Goal: Navigation & Orientation: Find specific page/section

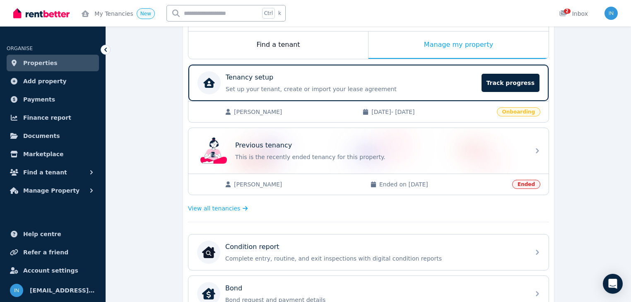
click at [46, 62] on span "Properties" at bounding box center [40, 63] width 34 height 10
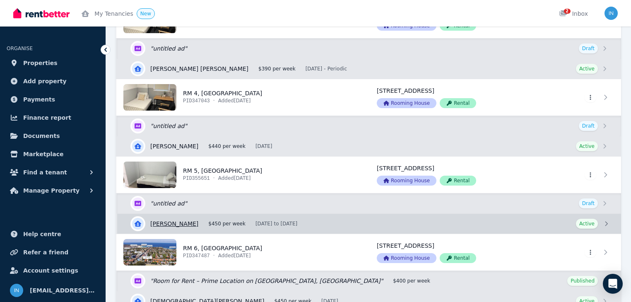
scroll to position [331, 0]
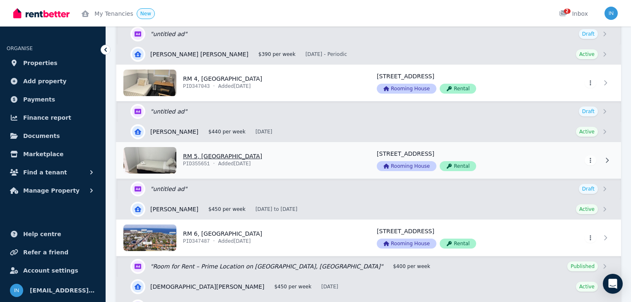
click at [202, 155] on link "View property details" at bounding box center [242, 160] width 250 height 36
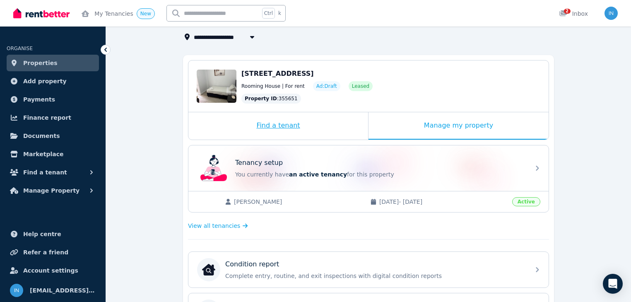
scroll to position [99, 0]
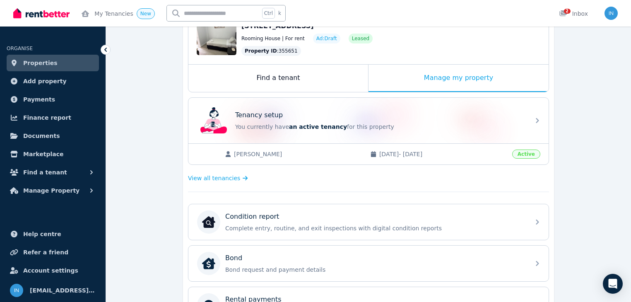
click at [230, 179] on span "View all tenancies" at bounding box center [214, 178] width 52 height 8
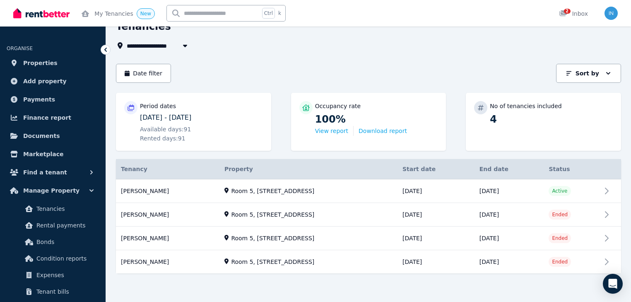
scroll to position [44, 0]
click at [35, 63] on span "Properties" at bounding box center [40, 63] width 34 height 10
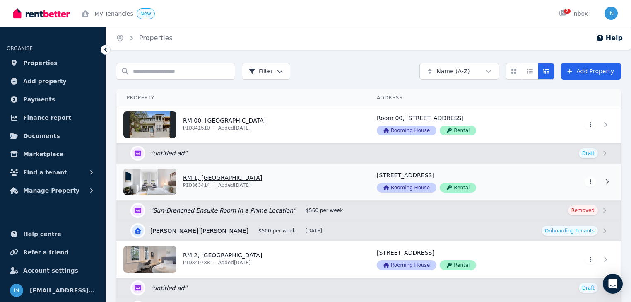
click at [202, 177] on link "View property details" at bounding box center [242, 182] width 250 height 36
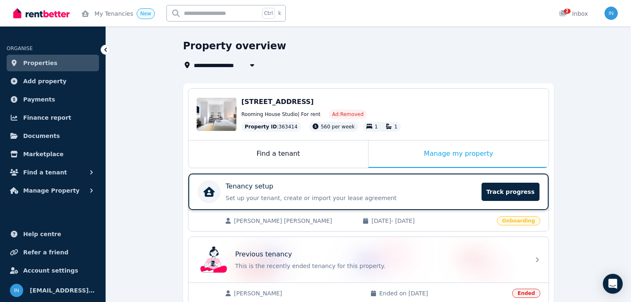
scroll to position [99, 0]
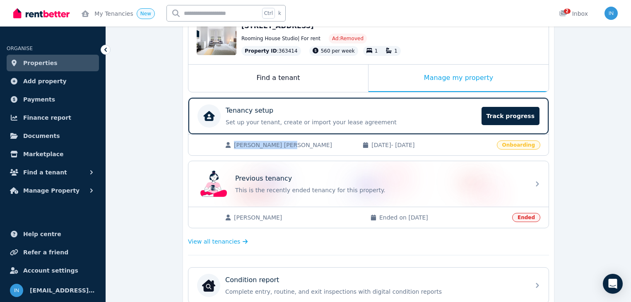
drag, startPoint x: 291, startPoint y: 145, endPoint x: 234, endPoint y: 143, distance: 57.6
click at [233, 143] on div "[PERSON_NAME] [PERSON_NAME]" at bounding box center [289, 145] width 129 height 8
copy span "[PERSON_NAME] [PERSON_NAME]"
click at [243, 240] on icon at bounding box center [247, 242] width 8 height 6
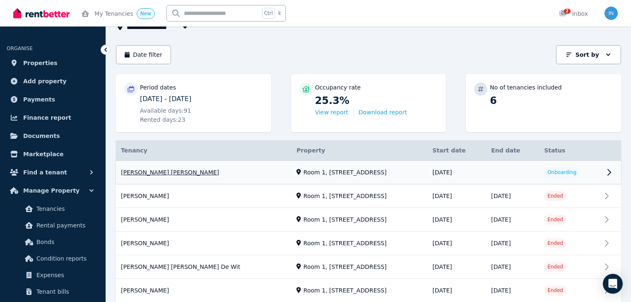
scroll to position [66, 0]
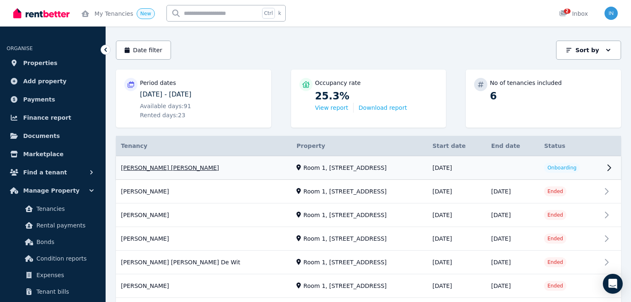
click at [155, 169] on link "View property details" at bounding box center [368, 168] width 505 height 24
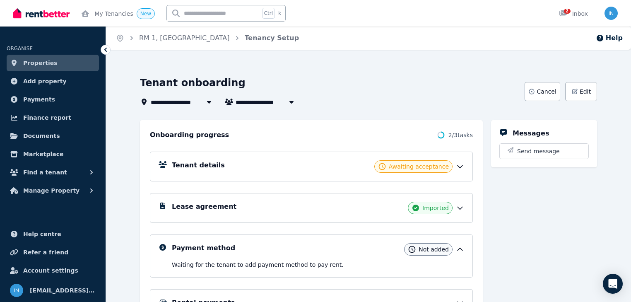
click at [37, 63] on span "Properties" at bounding box center [40, 63] width 34 height 10
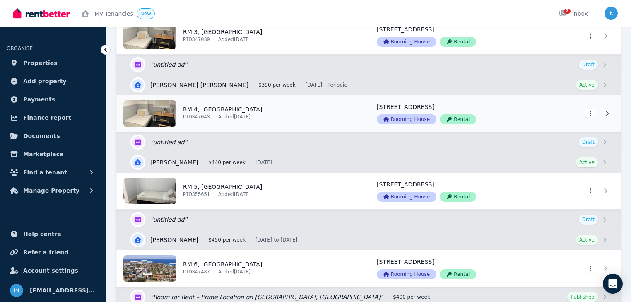
scroll to position [331, 0]
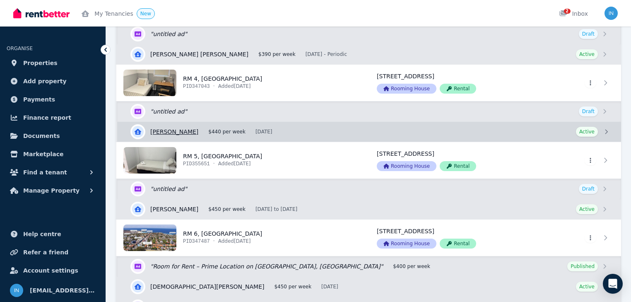
click at [186, 134] on link "View details for [PERSON_NAME]" at bounding box center [369, 132] width 504 height 20
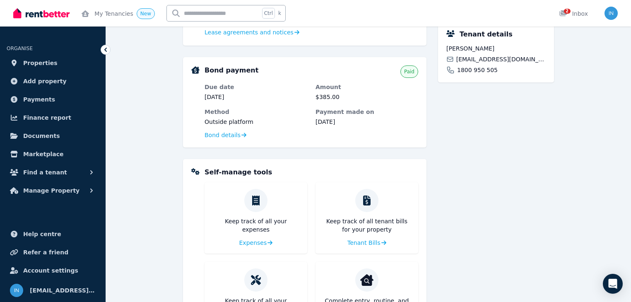
scroll to position [295, 0]
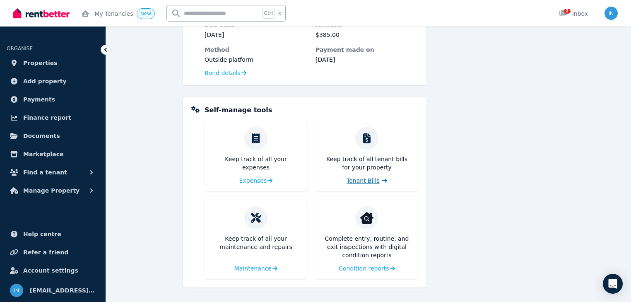
click at [376, 181] on span "Tenant Bills" at bounding box center [363, 180] width 33 height 8
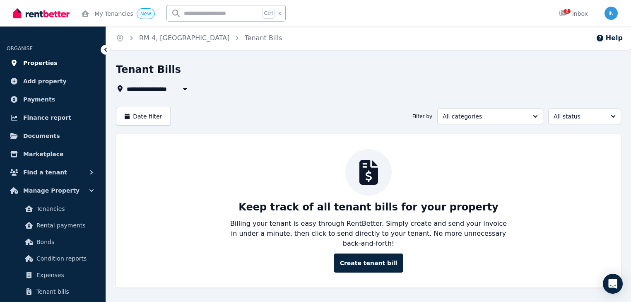
click at [38, 62] on span "Properties" at bounding box center [40, 63] width 34 height 10
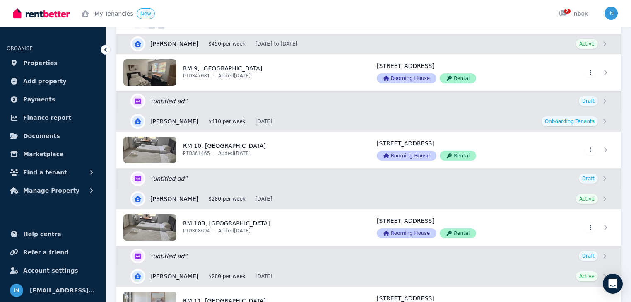
scroll to position [729, 0]
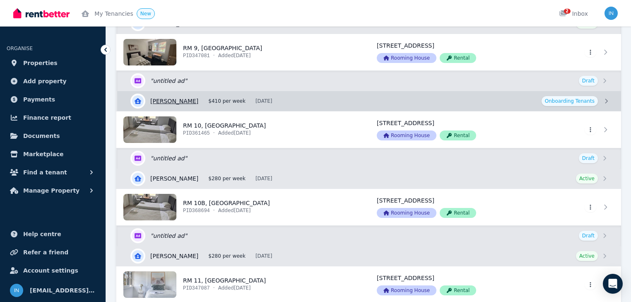
click at [175, 96] on link "View details for [PERSON_NAME]" at bounding box center [369, 101] width 504 height 20
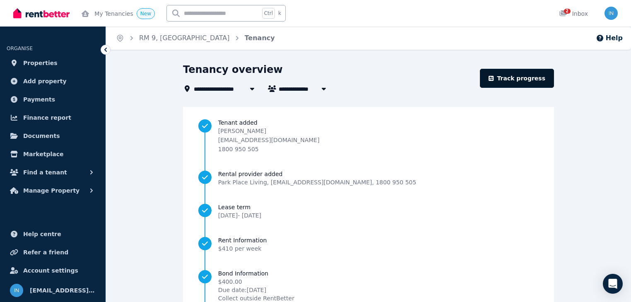
click at [528, 76] on link "Track progress" at bounding box center [517, 78] width 74 height 19
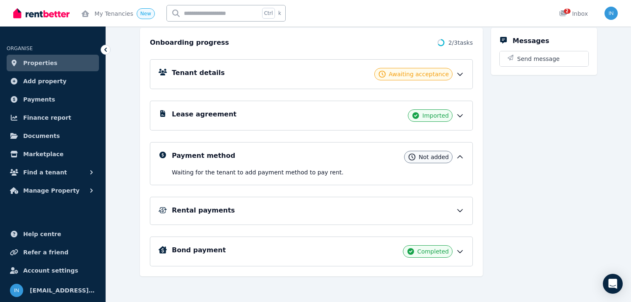
scroll to position [93, 0]
click at [32, 66] on span "Properties" at bounding box center [40, 63] width 34 height 10
